Goal: Task Accomplishment & Management: Manage account settings

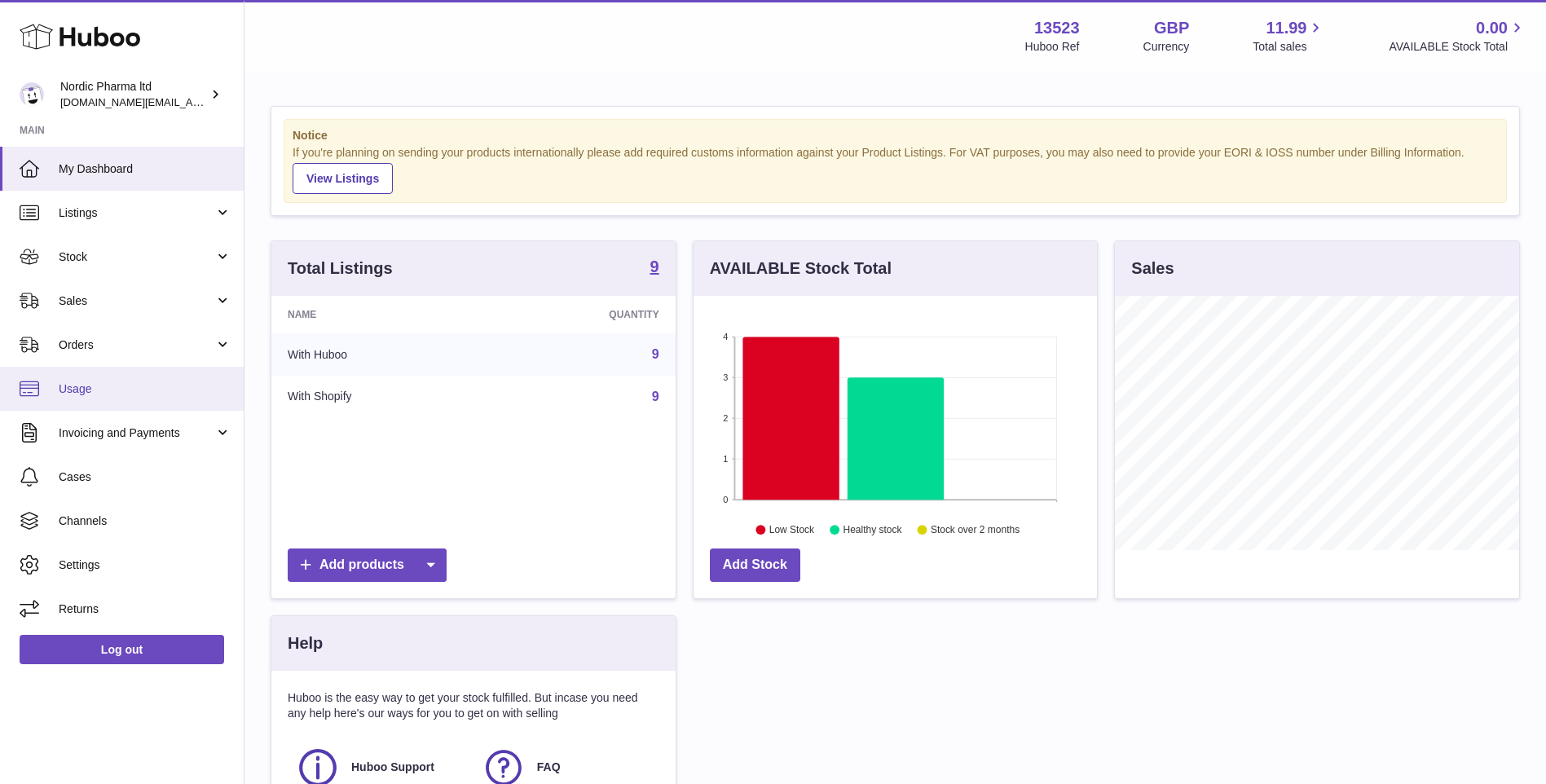
scroll to position [254, 404]
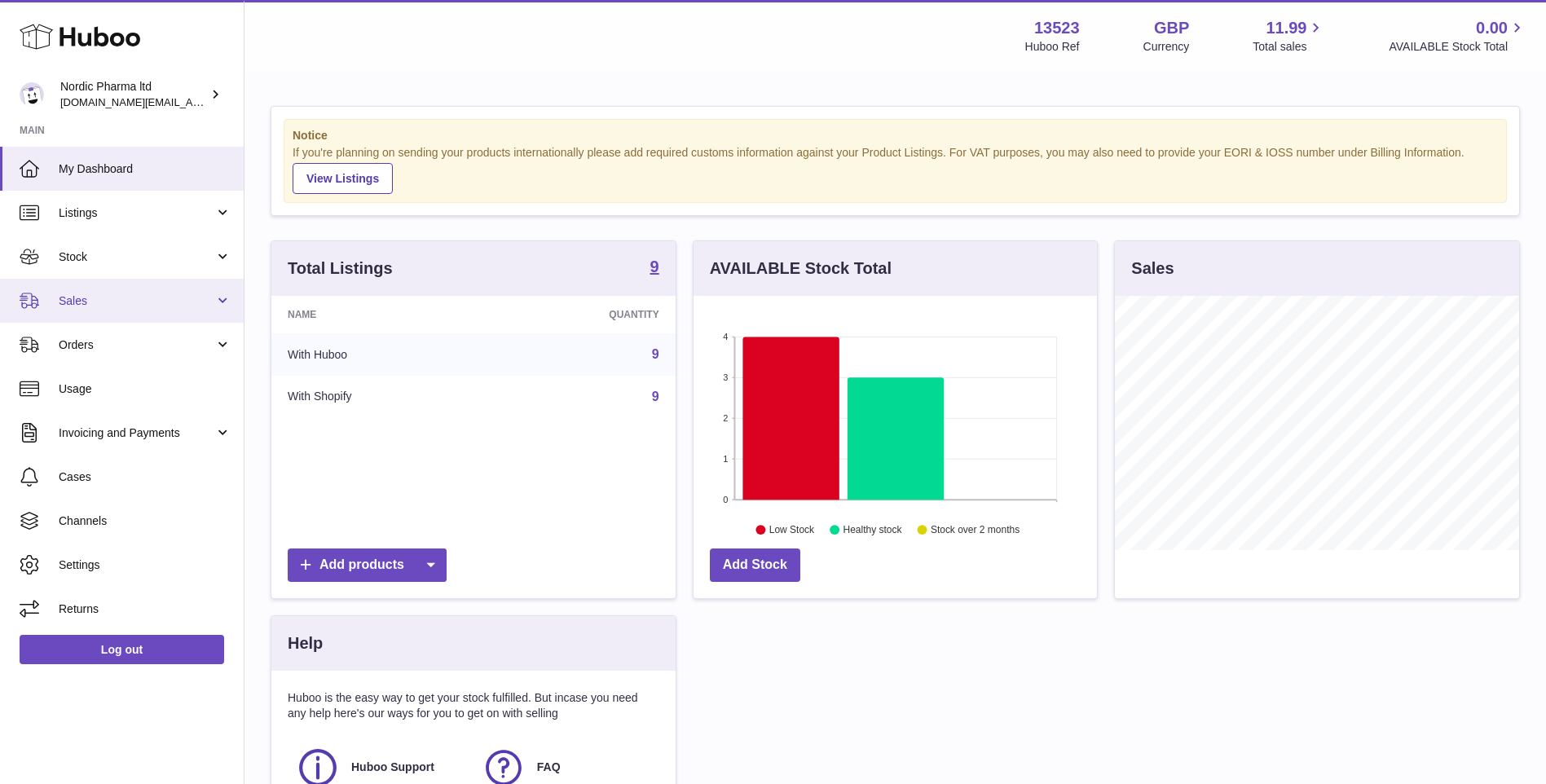
click at [173, 301] on span "Sales" at bounding box center [136, 301] width 156 height 16
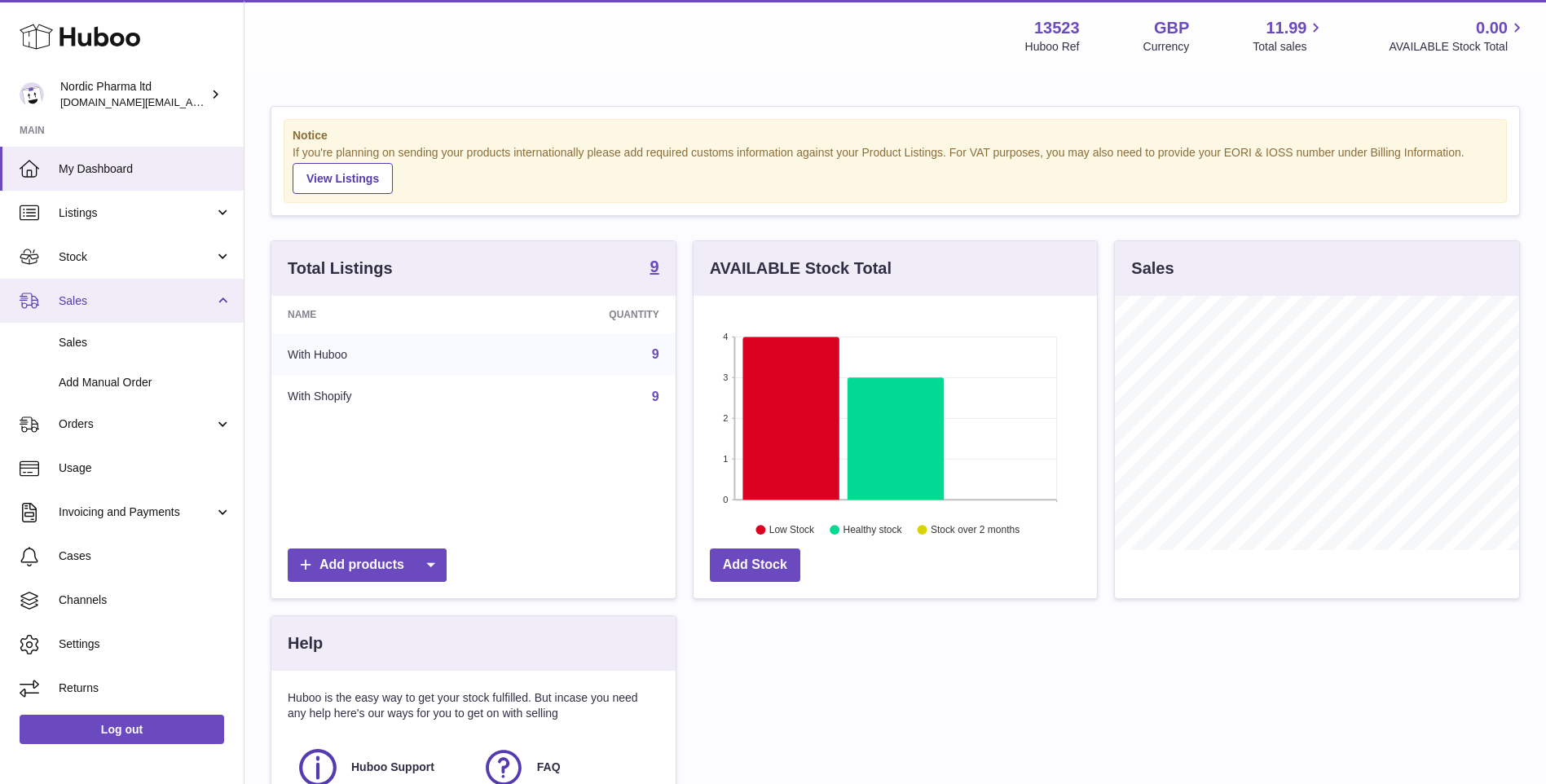
click at [173, 301] on span "Sales" at bounding box center [136, 301] width 156 height 16
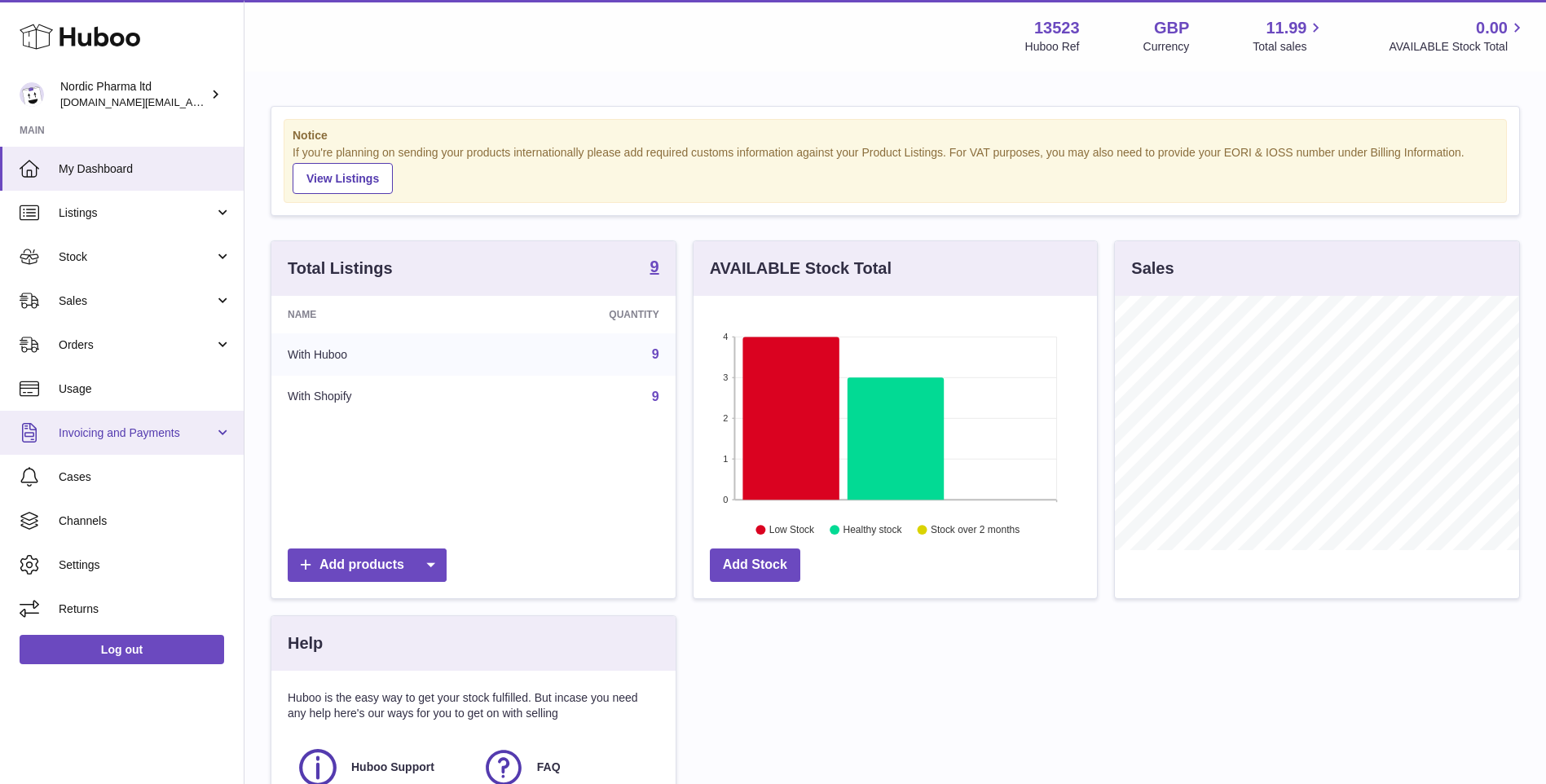
click at [178, 417] on link "Invoicing and Payments" at bounding box center [122, 432] width 244 height 44
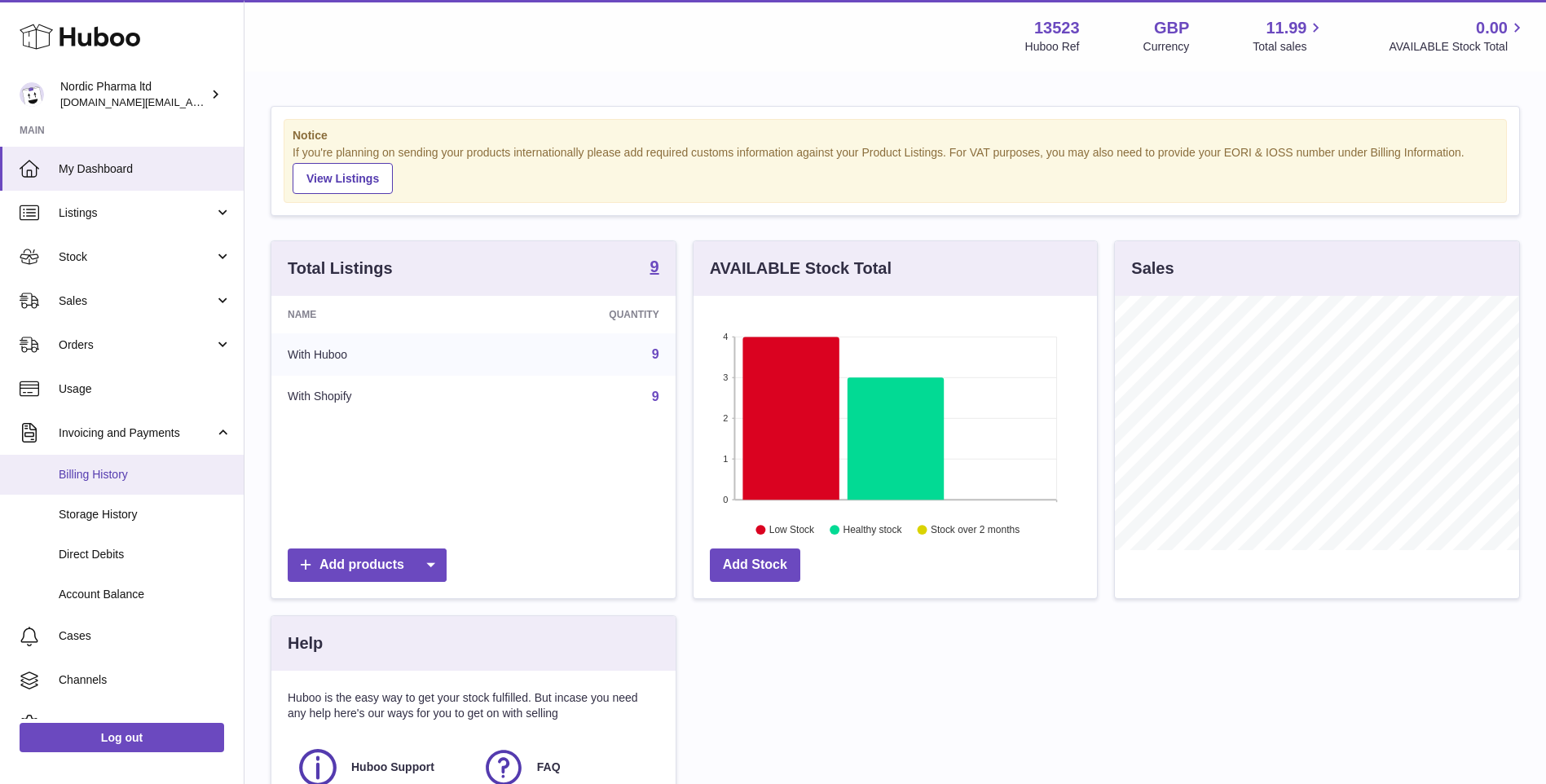
click at [164, 481] on span "Billing History" at bounding box center [145, 475] width 173 height 16
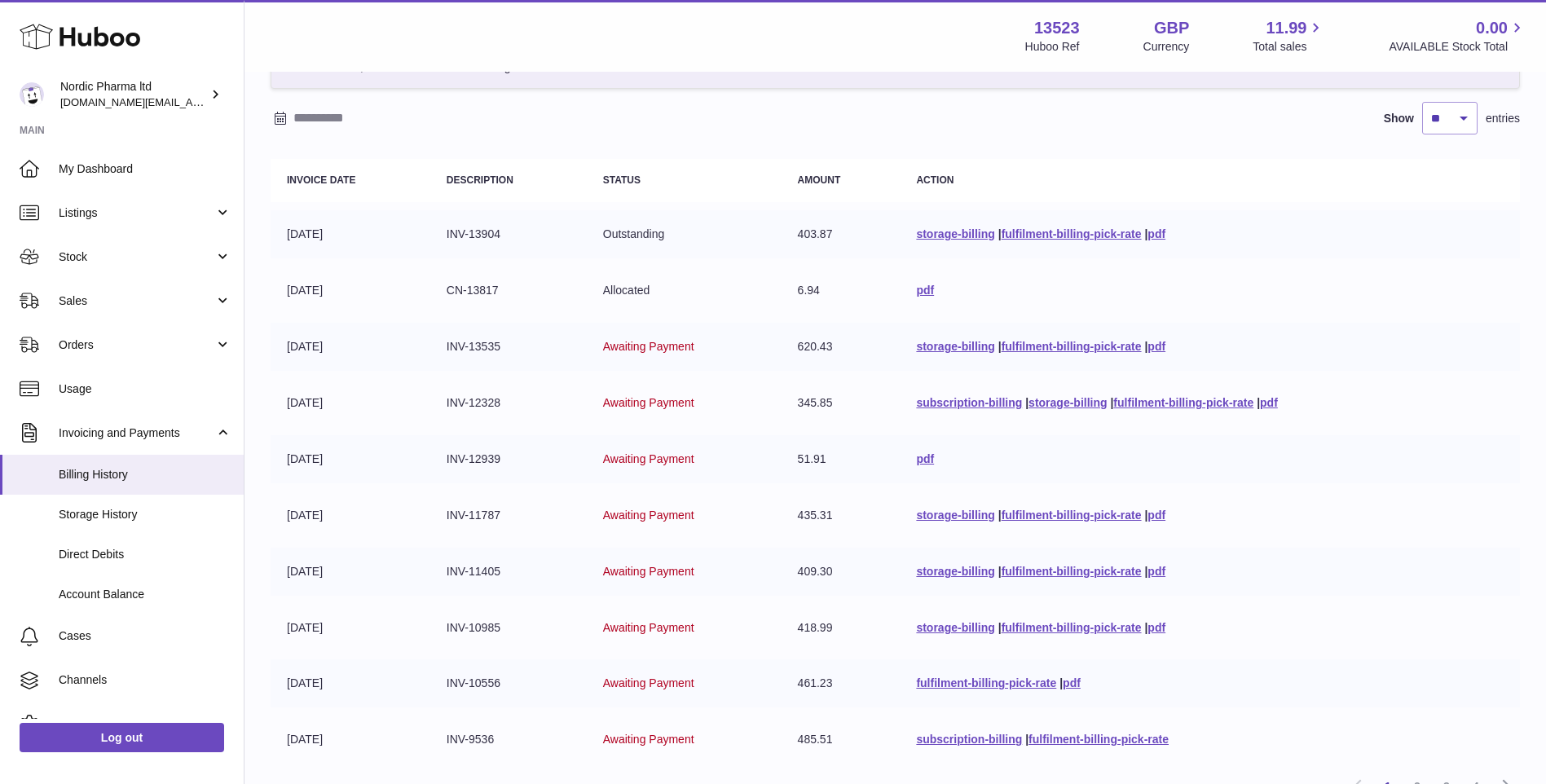
scroll to position [122, 0]
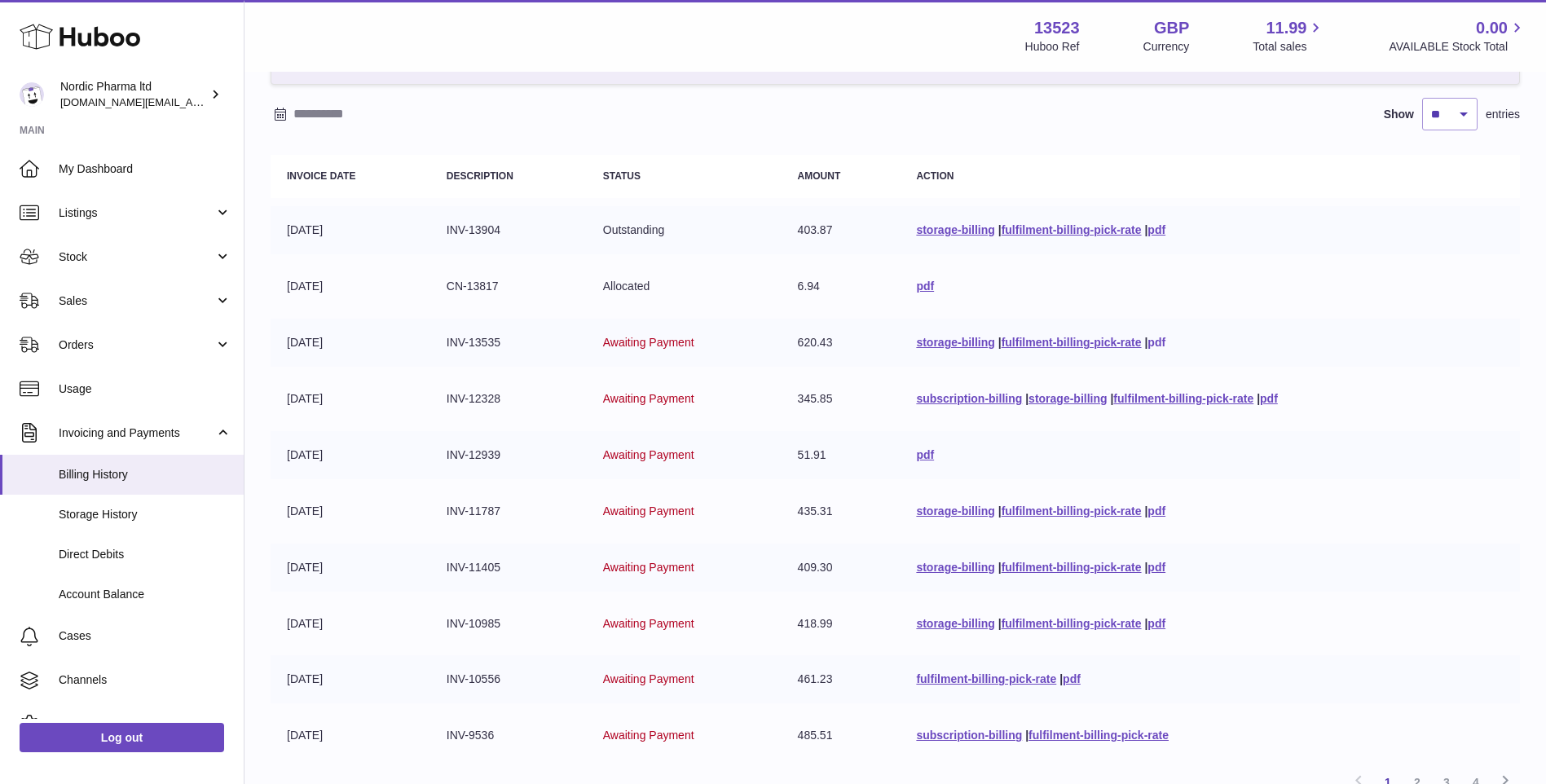
click at [1153, 349] on link "pdf" at bounding box center [1157, 342] width 18 height 13
